Goal: Task Accomplishment & Management: Use online tool/utility

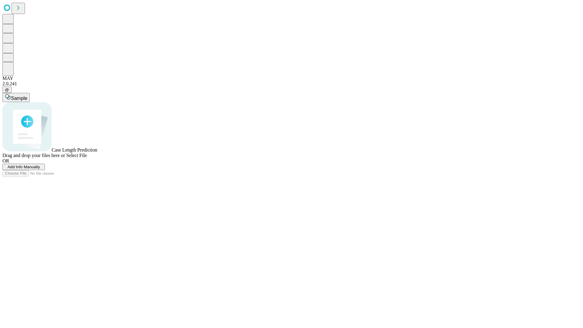
click at [40, 169] on span "Add Info Manually" at bounding box center [24, 166] width 32 height 5
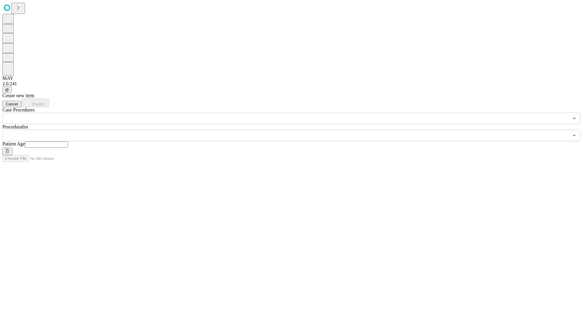
click at [68, 141] on input "text" at bounding box center [46, 144] width 43 height 6
type input "*"
click at [296, 130] on input "text" at bounding box center [285, 136] width 566 height 12
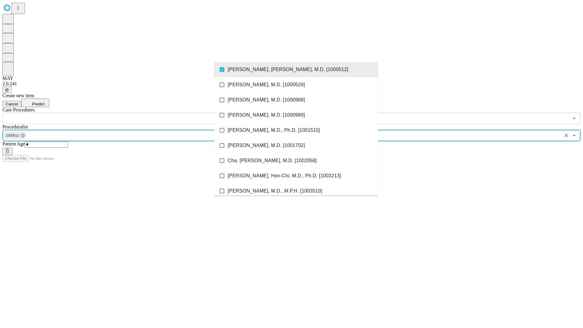
click at [127, 113] on input "text" at bounding box center [285, 119] width 566 height 12
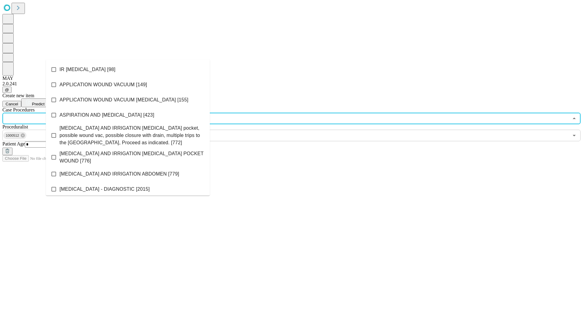
click at [128, 69] on li "IR [MEDICAL_DATA] [98]" at bounding box center [128, 69] width 164 height 15
